Goal: Information Seeking & Learning: Understand process/instructions

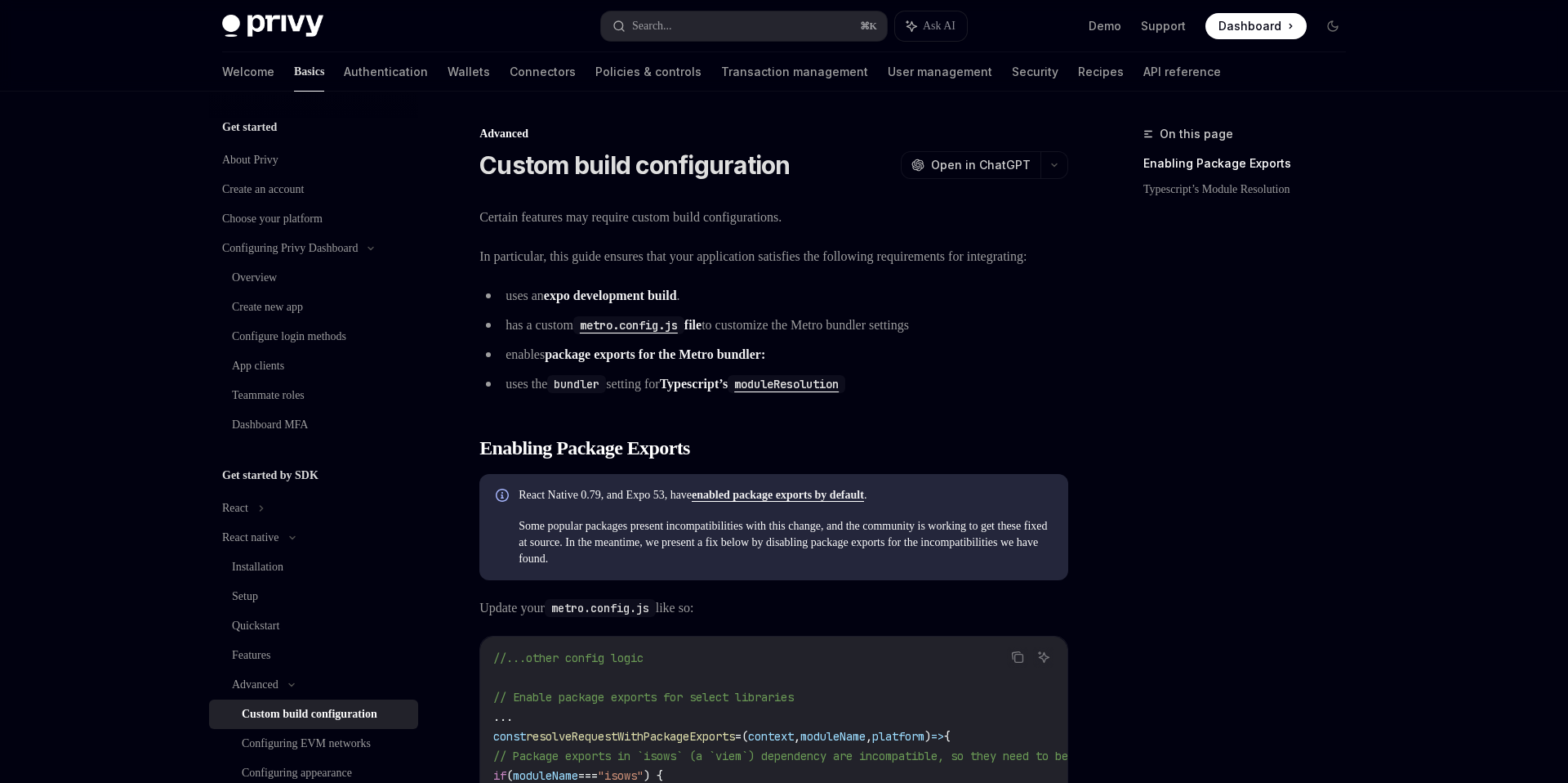
scroll to position [944, 0]
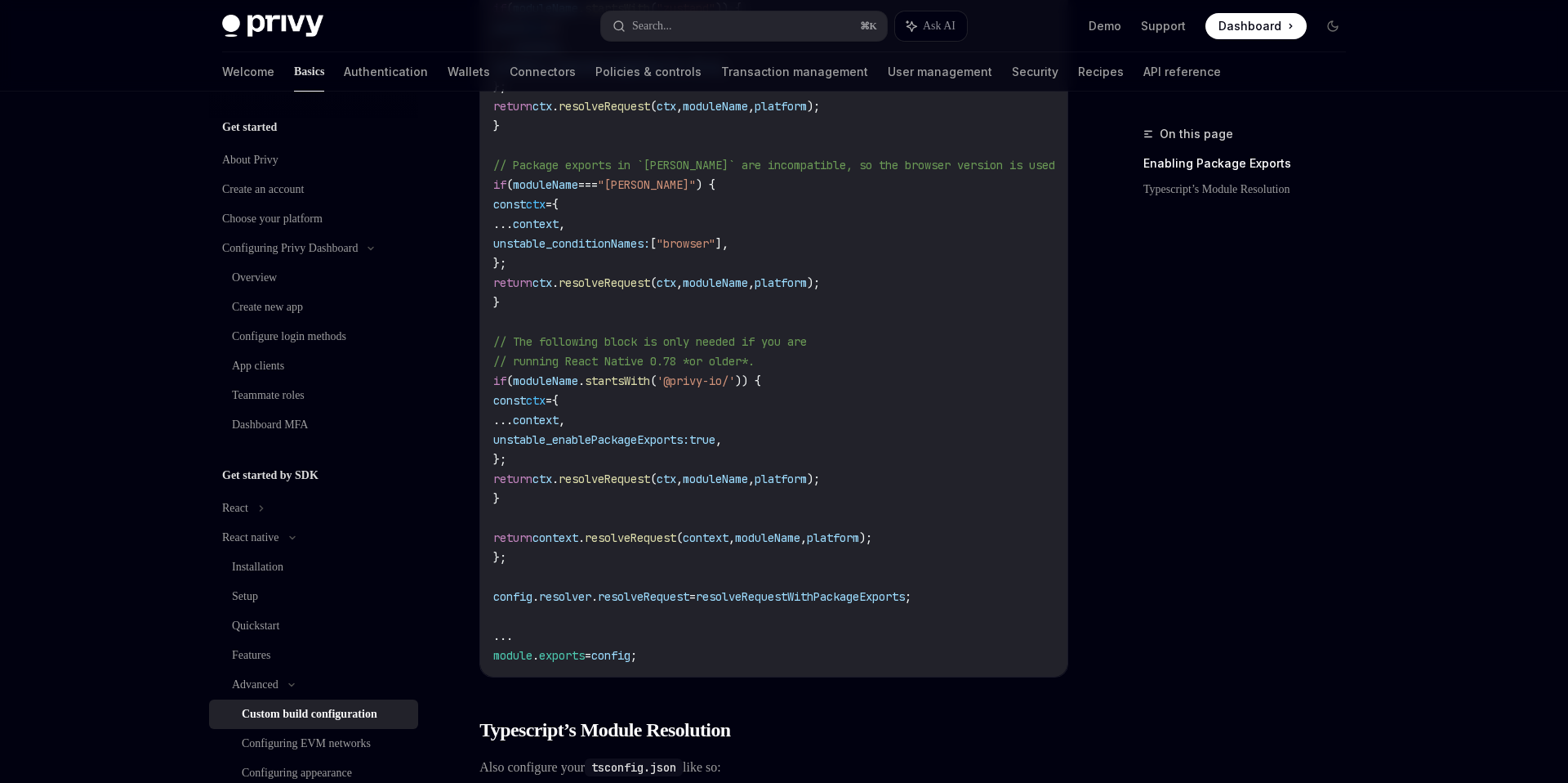
click at [1072, 421] on div "On this page Enabling Package Exports Typescript’s Module Resolution Advanced C…" at bounding box center [784, 184] width 1150 height 2071
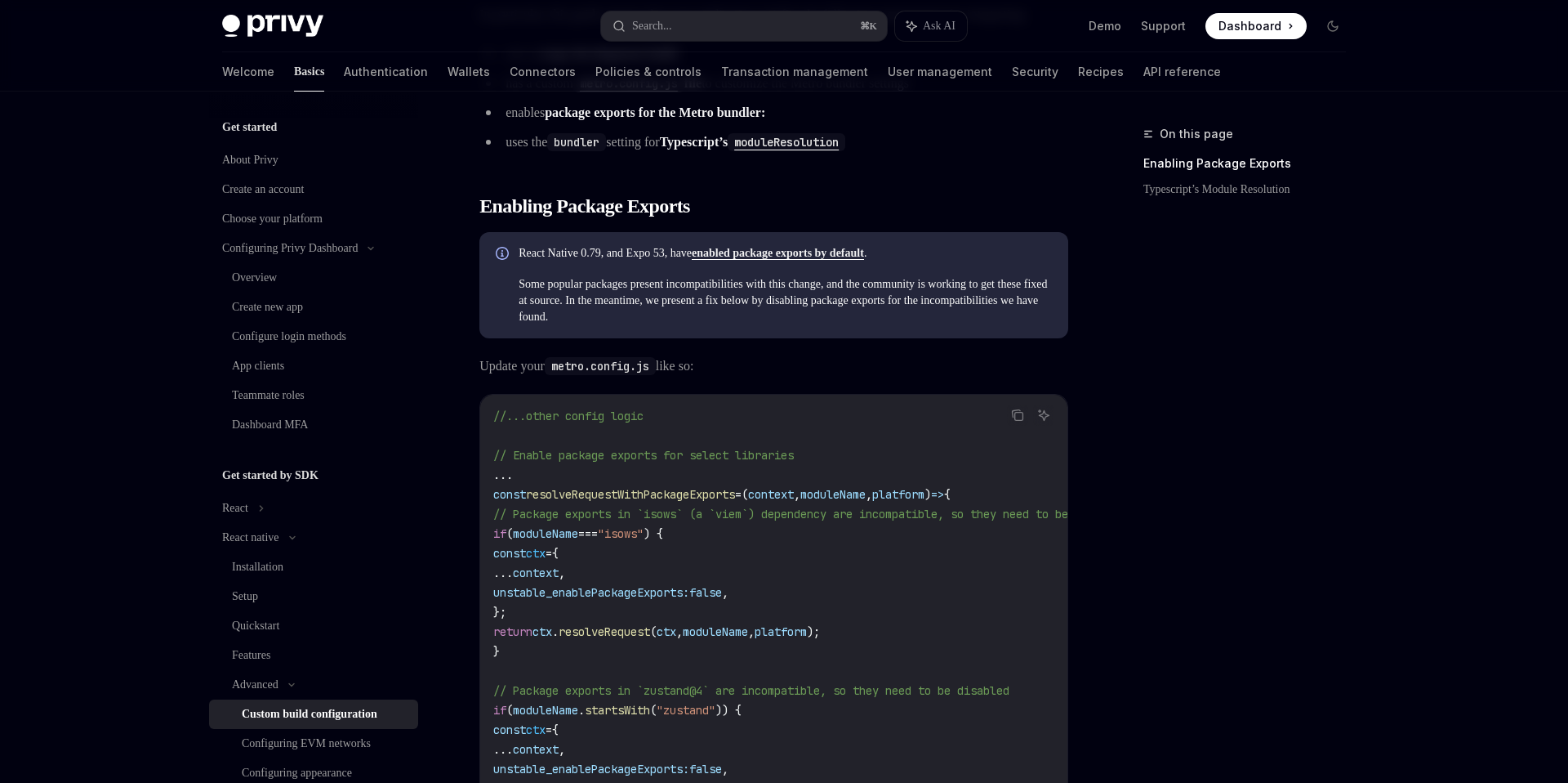
scroll to position [236, 0]
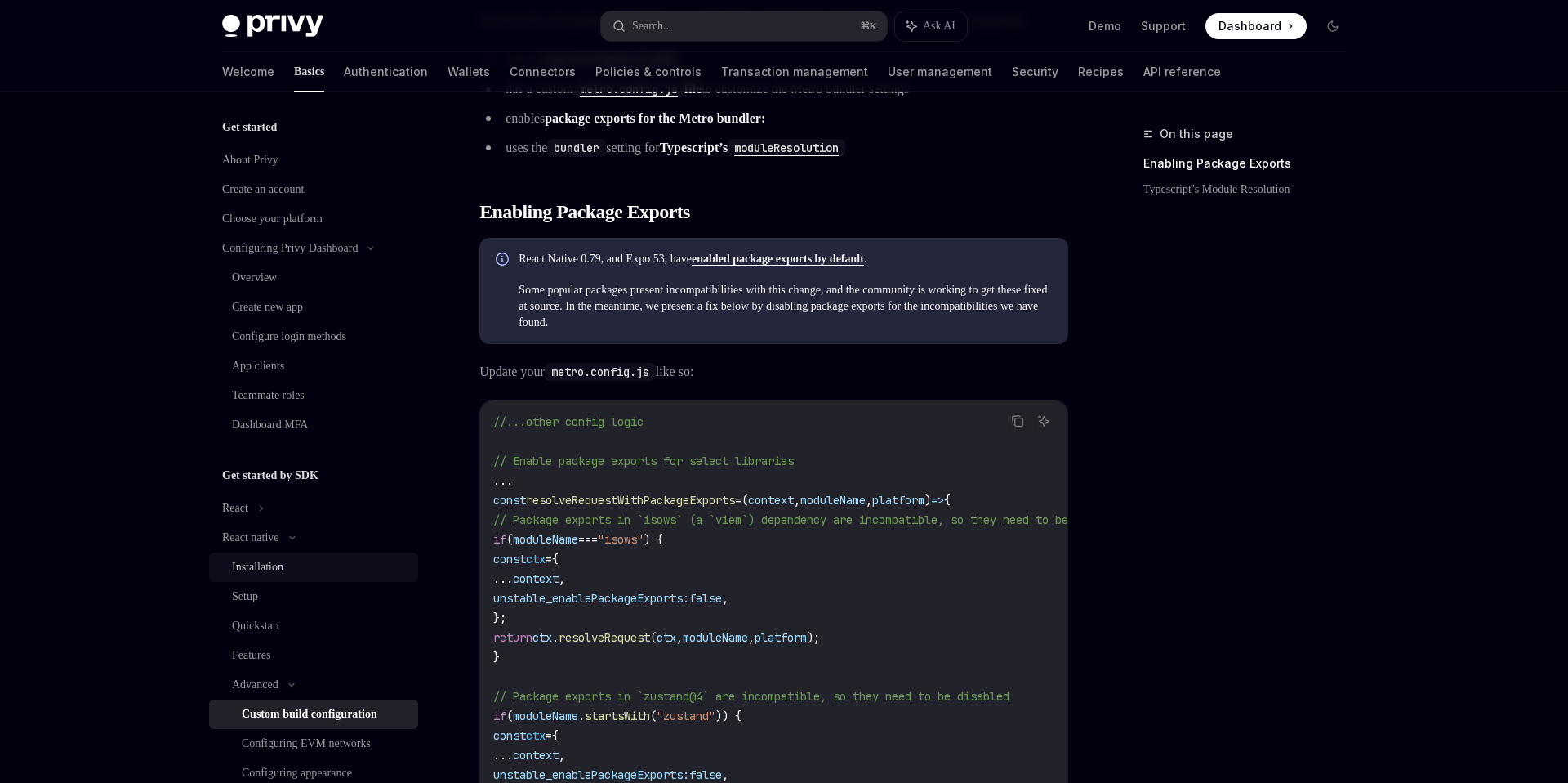
click at [260, 557] on div "Installation" at bounding box center [257, 567] width 51 height 20
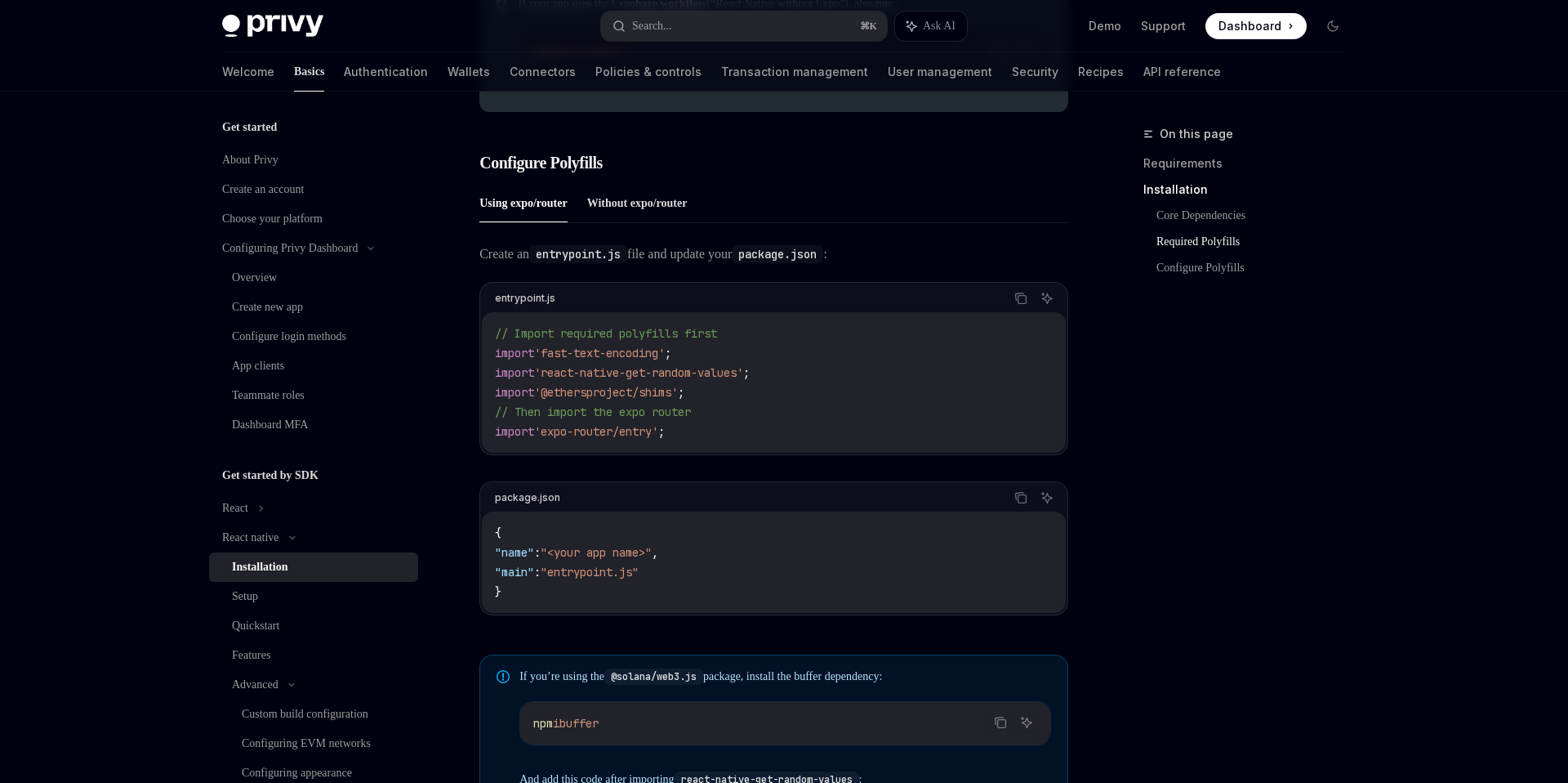
scroll to position [687, 0]
click at [683, 223] on button "Without expo/router" at bounding box center [637, 206] width 100 height 38
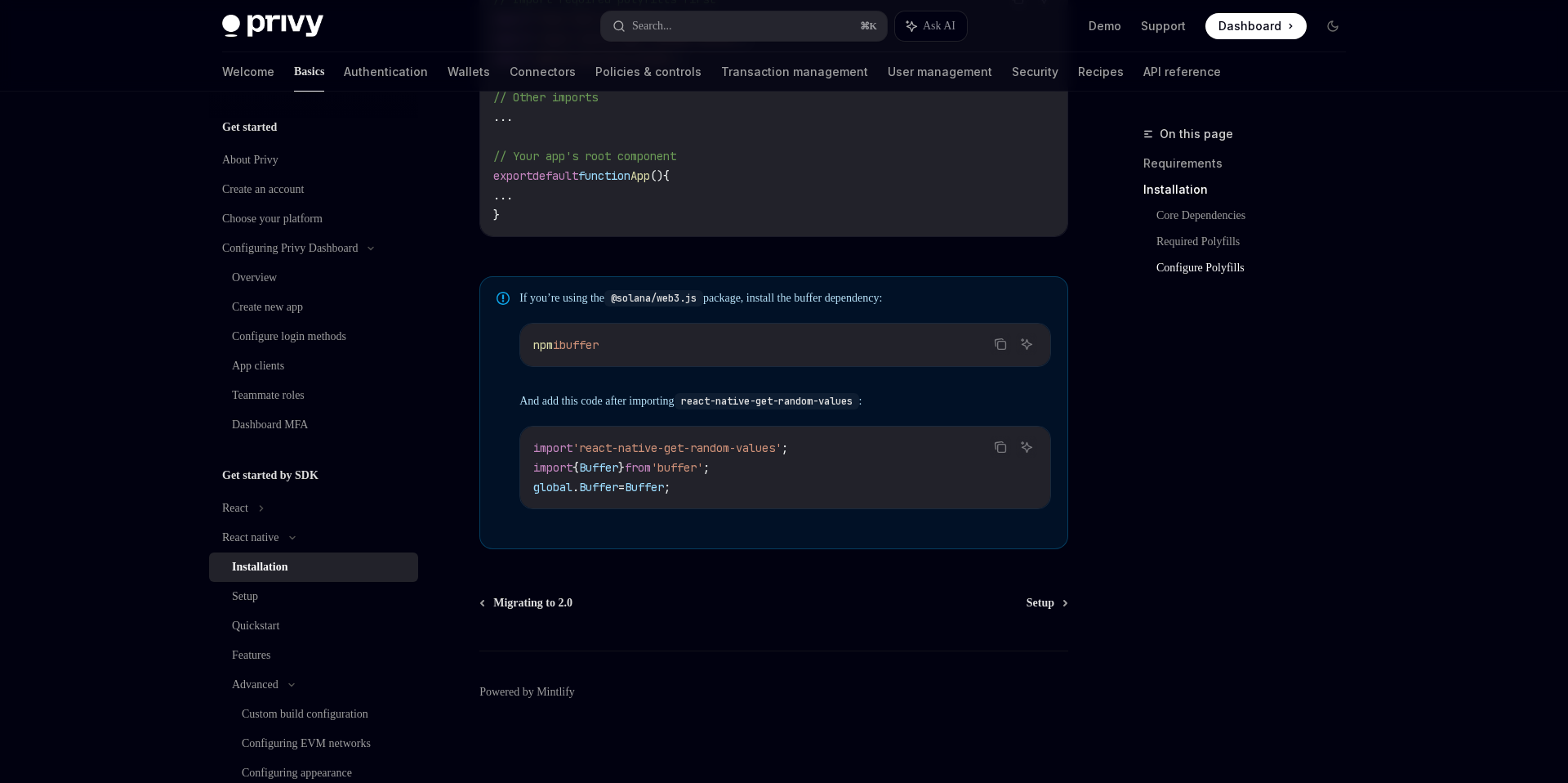
scroll to position [1011, 0]
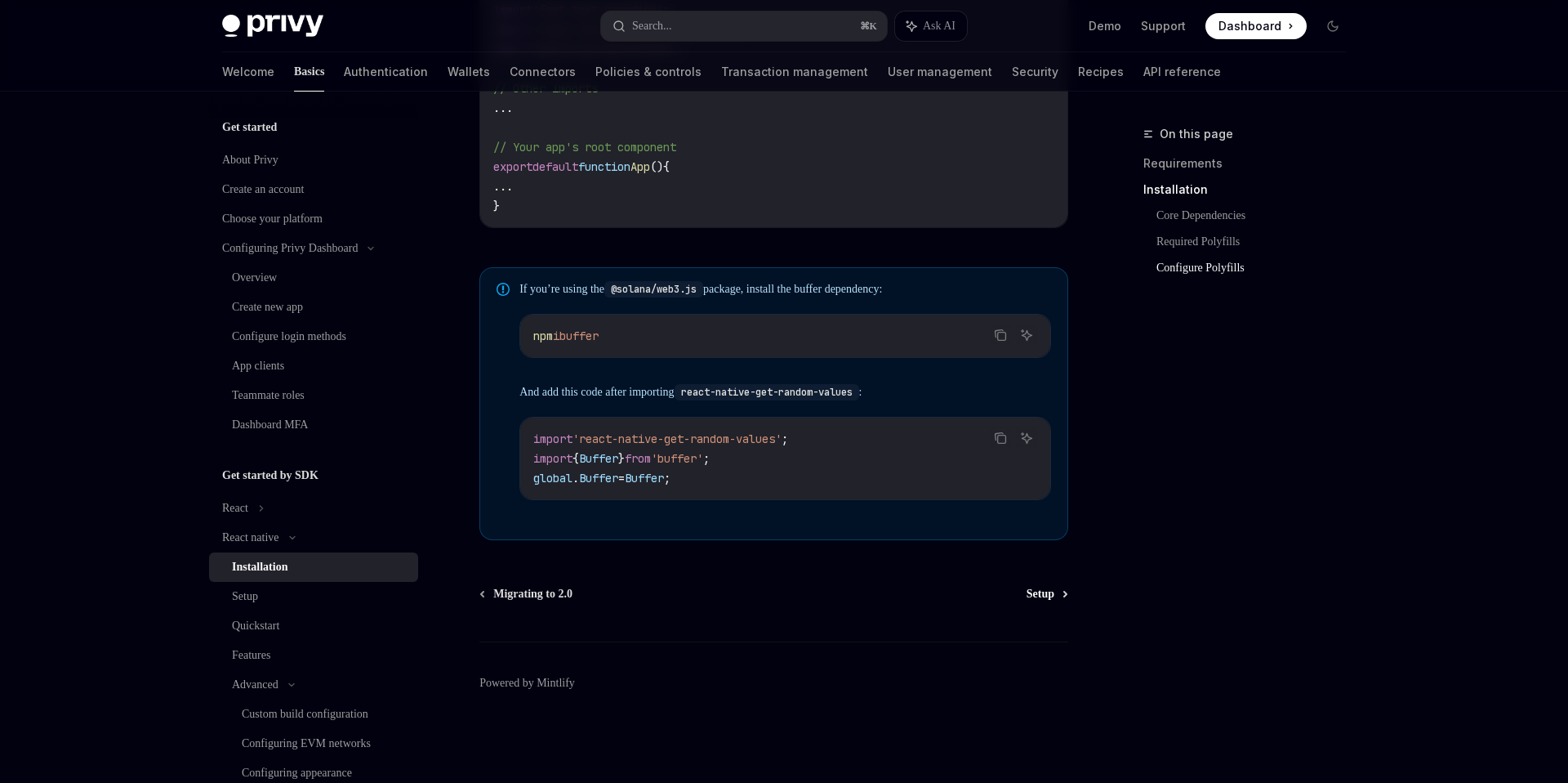
click at [1051, 594] on span "Setup" at bounding box center [1041, 594] width 28 height 17
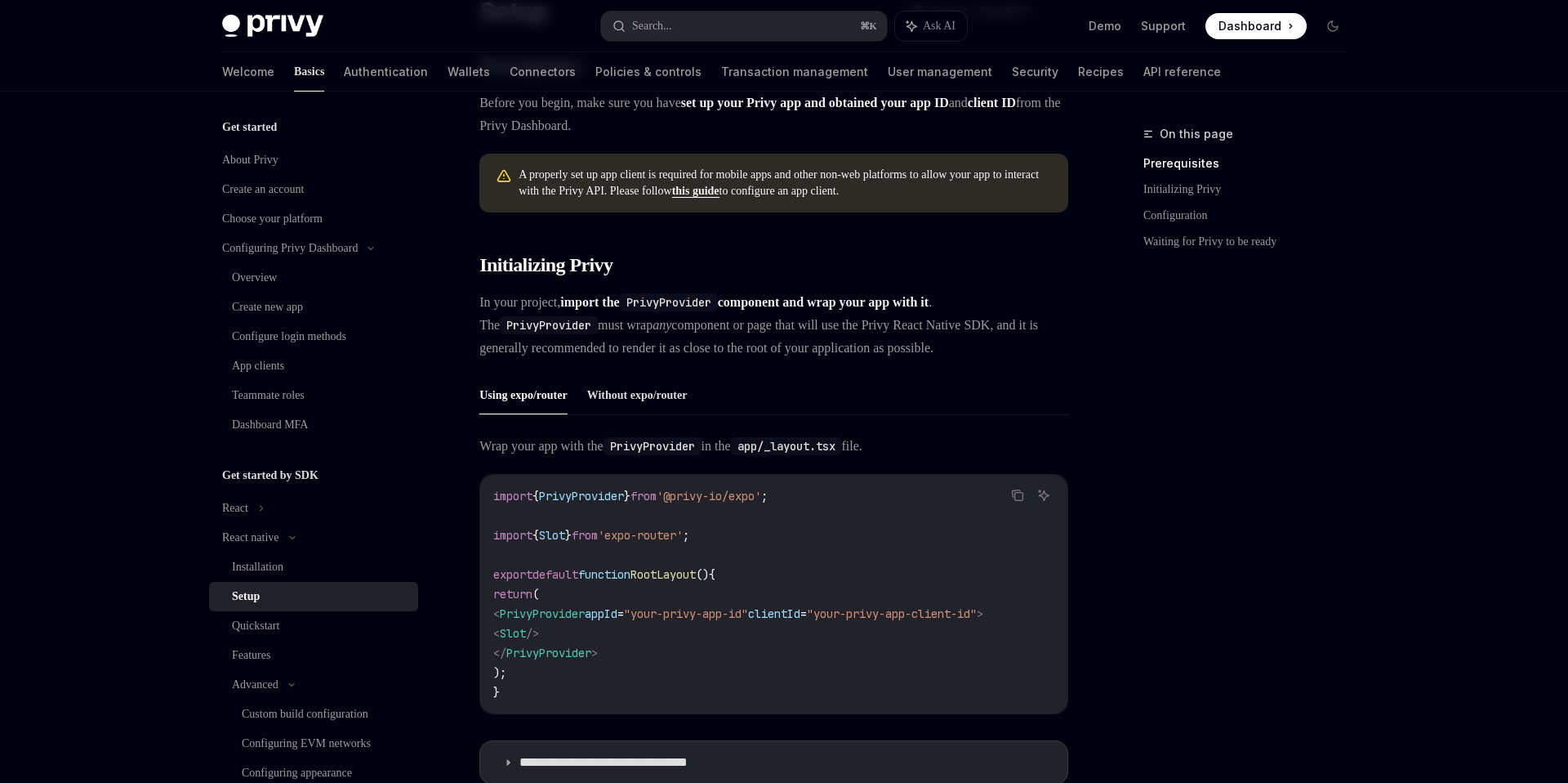
scroll to position [152, 0]
click at [680, 411] on button "Without expo/router" at bounding box center [637, 396] width 100 height 38
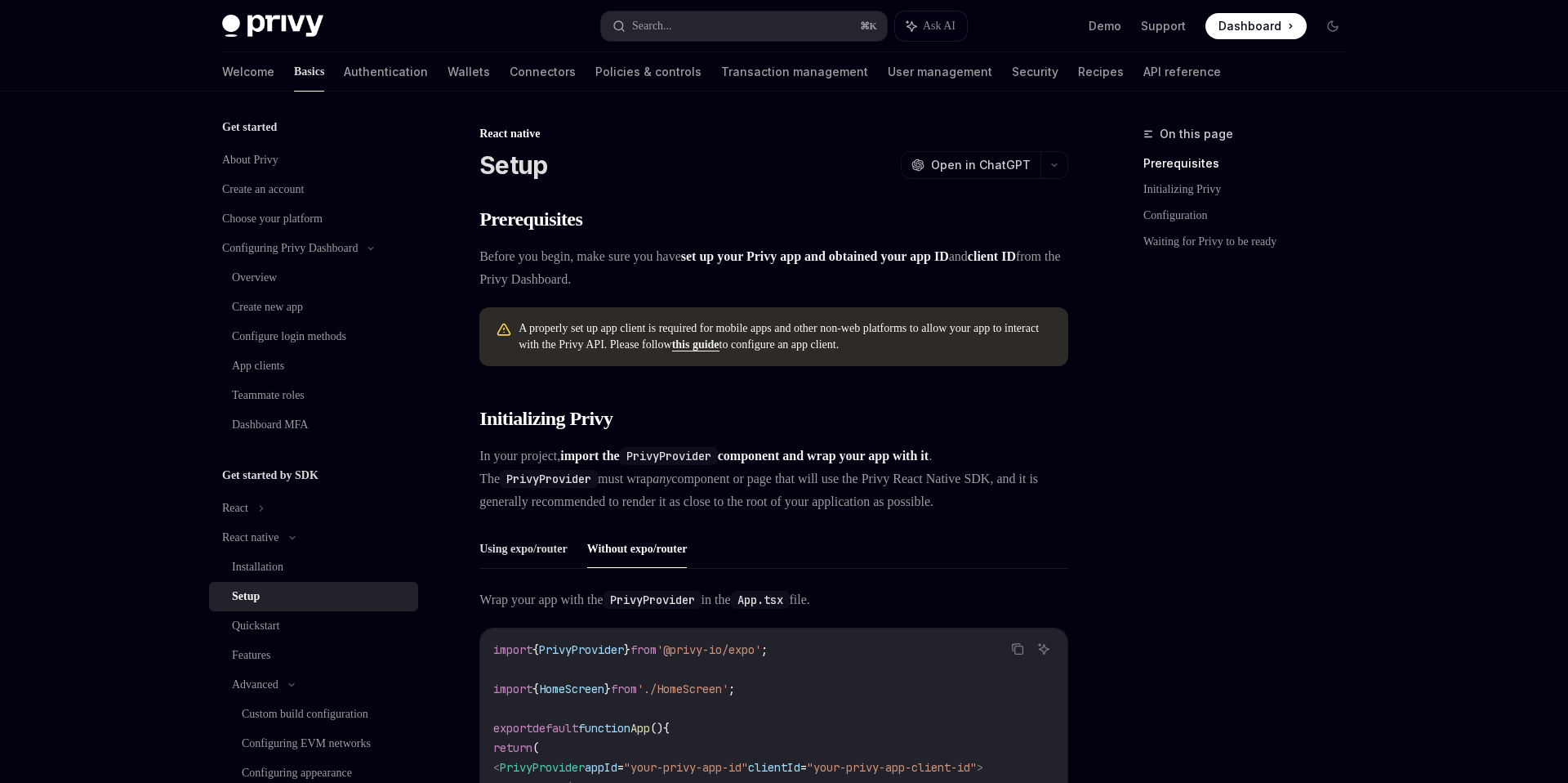
click at [720, 343] on link "this guide" at bounding box center [695, 345] width 47 height 13
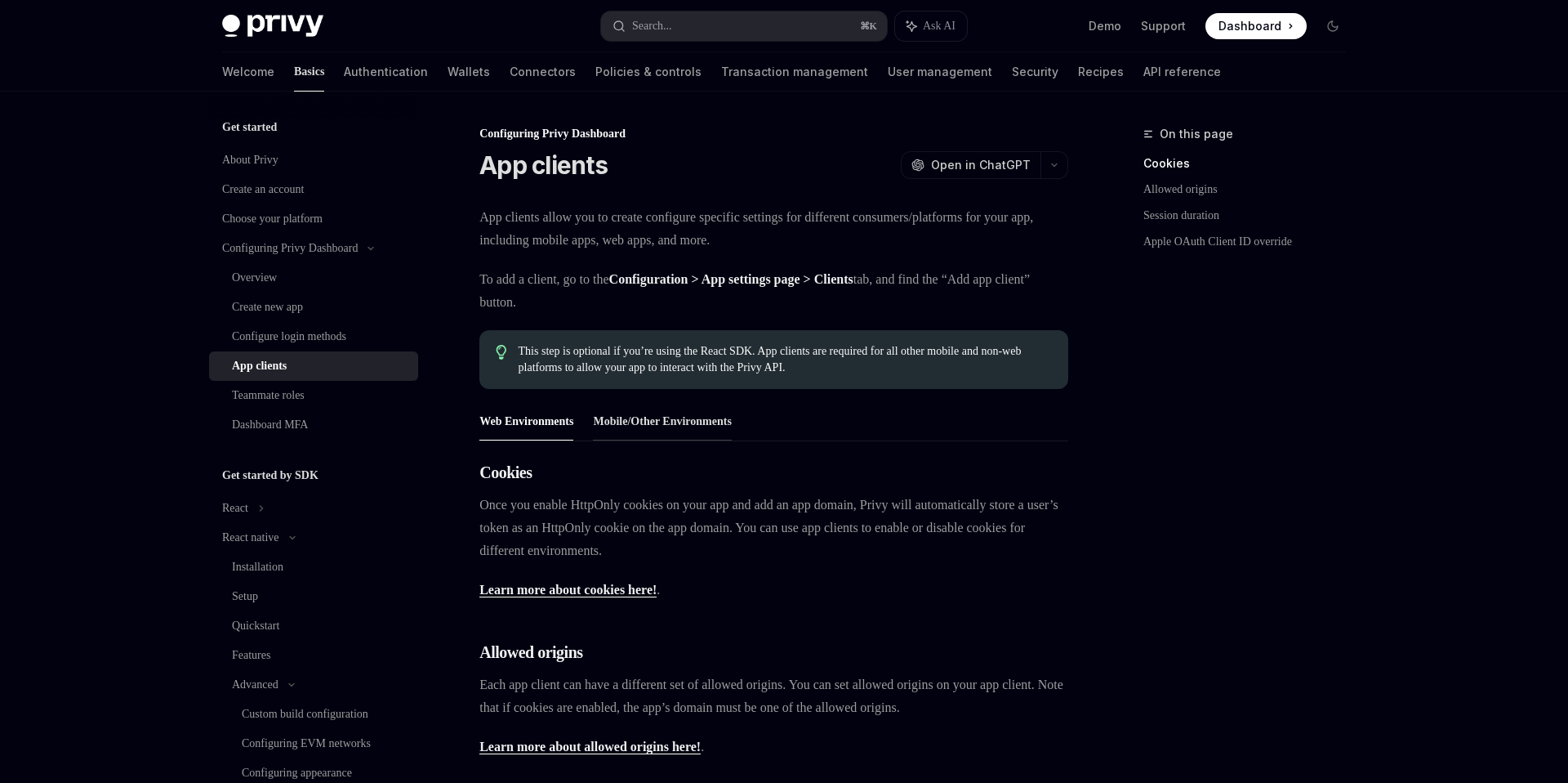
click at [660, 420] on button "Mobile/Other Environments" at bounding box center [662, 421] width 138 height 38
type textarea "*"
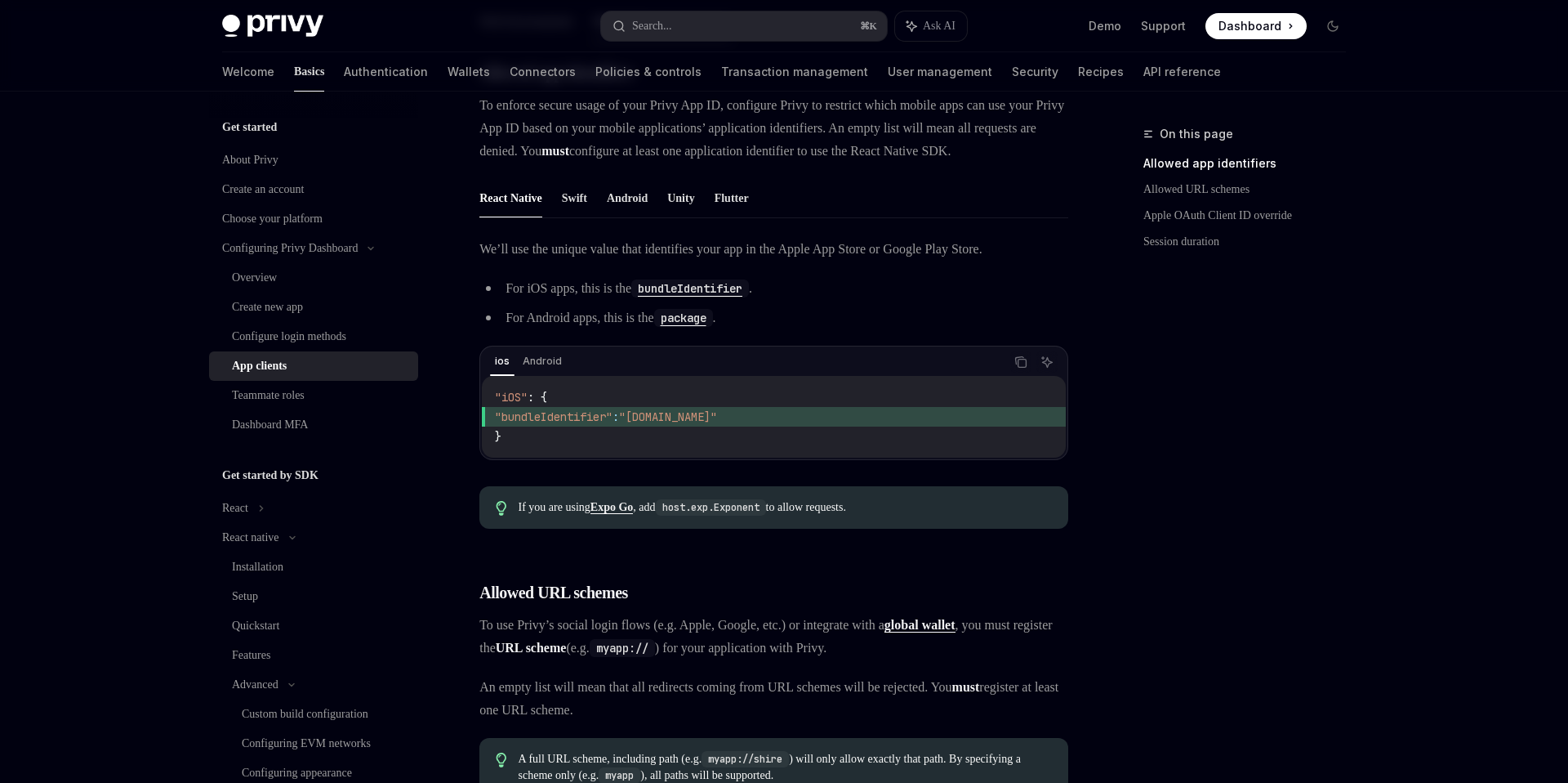
scroll to position [395, 0]
